Goal: Task Accomplishment & Management: Complete application form

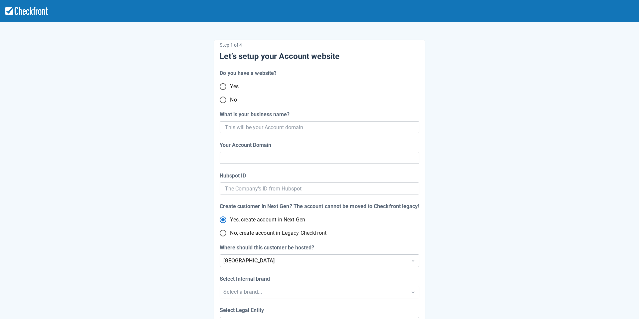
click at [223, 101] on input "No" at bounding box center [223, 100] width 14 height 14
click at [230, 128] on input "What is your business name?" at bounding box center [318, 127] width 187 height 12
radio input "true"
type input "barsha"
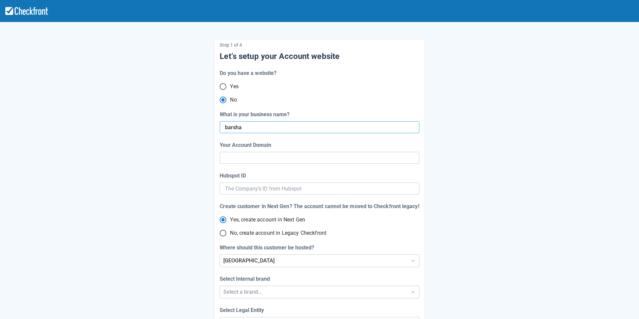
radio input "true"
radio input "false"
type input "barsha-magar"
radio input "false"
type input "barsha-magar"
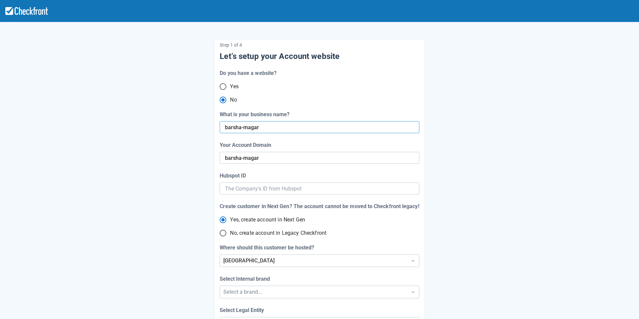
radio input "false"
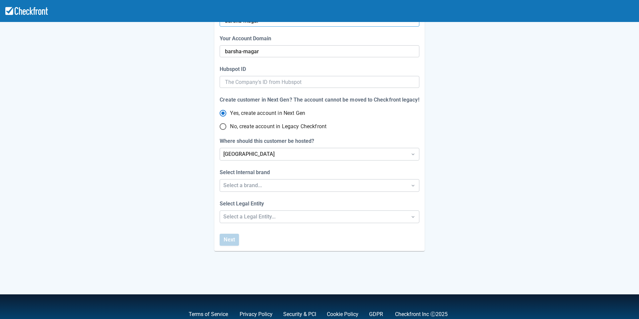
scroll to position [110, 0]
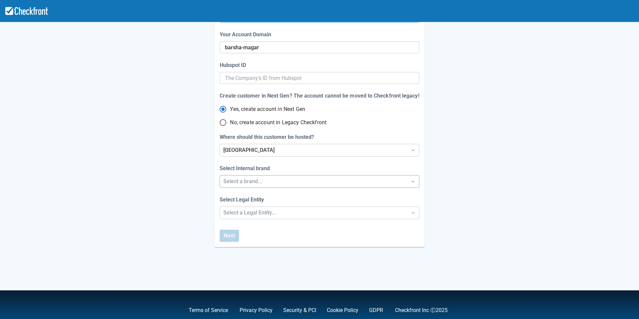
type input "barsha-magar"
click at [250, 182] on div "Select a brand..." at bounding box center [313, 181] width 180 height 8
click at [241, 201] on div "Checkfront" at bounding box center [319, 199] width 199 height 14
click at [243, 211] on div "Select a Legal Entity..." at bounding box center [313, 213] width 180 height 8
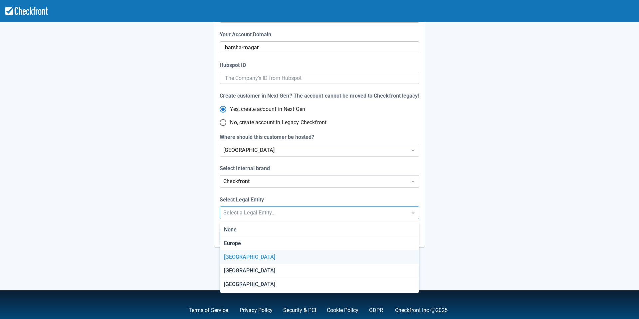
click at [237, 258] on div "[GEOGRAPHIC_DATA]" at bounding box center [319, 257] width 199 height 14
radio input "false"
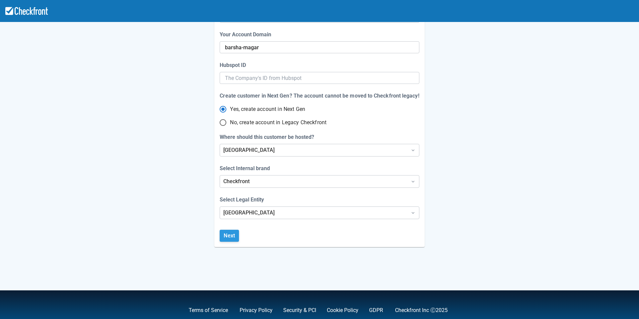
click at [230, 233] on button "Next" at bounding box center [228, 235] width 19 height 12
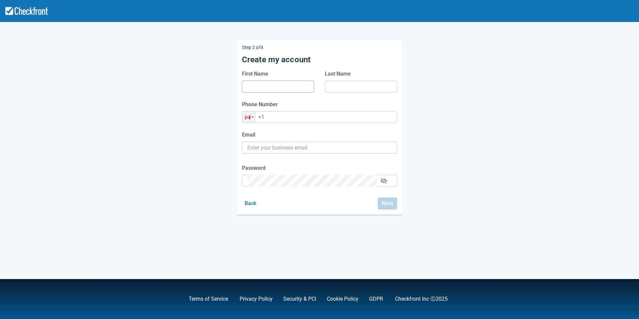
click at [273, 89] on input "First Name" at bounding box center [278, 86] width 62 height 12
type input "Barsha"
type input "Magar"
click at [285, 116] on input "+1" at bounding box center [319, 117] width 155 height 12
type input "[PHONE_NUMBER]"
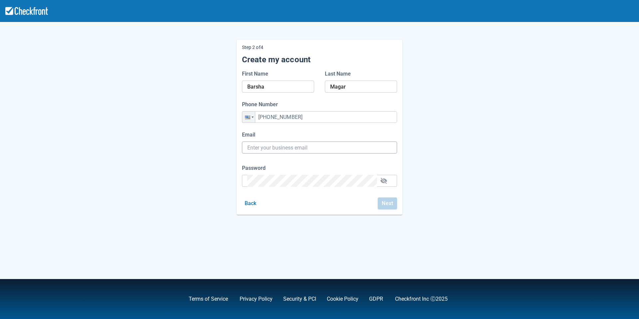
click at [281, 148] on input "Email" at bounding box center [319, 147] width 144 height 12
click at [291, 147] on input "[EMAIL_ADDRESS][DOMAIN_NAME]" at bounding box center [319, 147] width 144 height 12
type input "[EMAIL_ADDRESS][DOMAIN_NAME]"
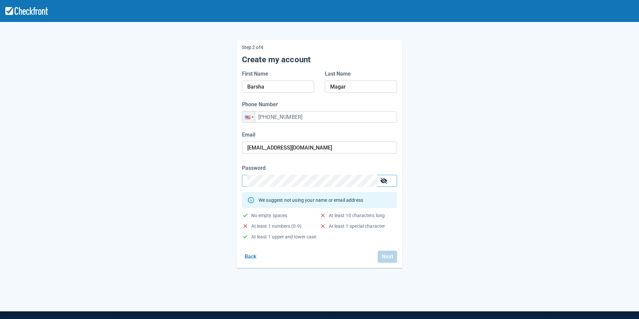
click at [386, 180] on button "button" at bounding box center [383, 180] width 11 height 11
click at [390, 258] on button "Next" at bounding box center [386, 256] width 19 height 12
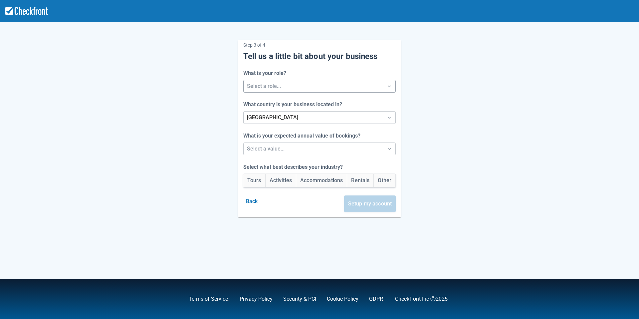
click at [317, 83] on div at bounding box center [313, 85] width 133 height 9
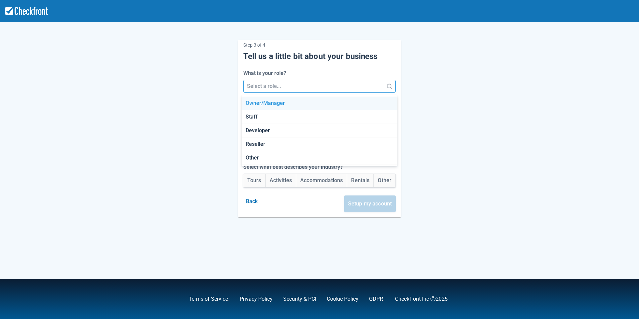
click at [282, 107] on div "Owner/Manager" at bounding box center [319, 103] width 156 height 14
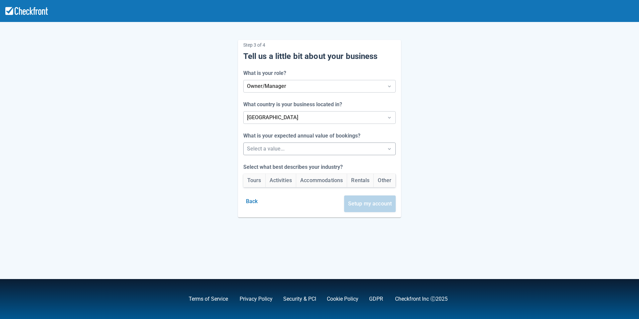
click at [302, 145] on div at bounding box center [313, 148] width 133 height 9
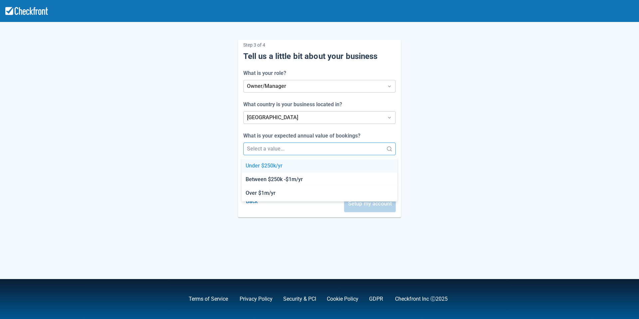
click at [293, 164] on div "Under $250k/yr" at bounding box center [319, 166] width 156 height 14
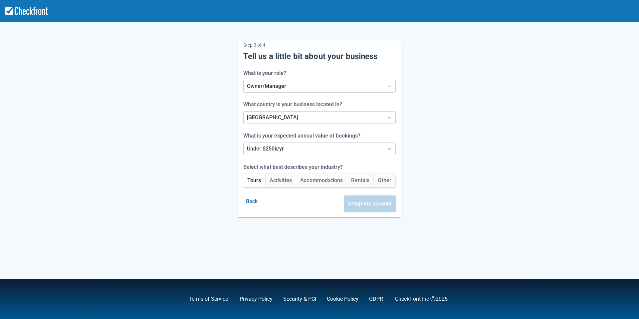
click at [253, 184] on button "Tours" at bounding box center [254, 180] width 22 height 13
click at [383, 204] on button "Setup my account" at bounding box center [370, 203] width 52 height 17
